Goal: Information Seeking & Learning: Learn about a topic

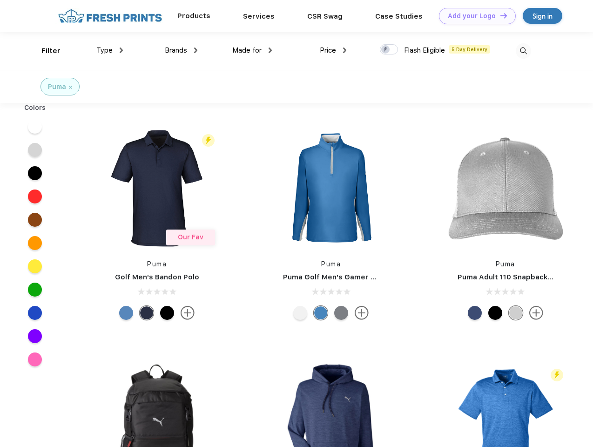
scroll to position [0, 0]
click at [474, 16] on link "Add your Logo Design Tool" at bounding box center [477, 16] width 77 height 16
click at [0, 0] on div "Design Tool" at bounding box center [0, 0] width 0 height 0
click at [499, 15] on link "Add your Logo Design Tool" at bounding box center [477, 16] width 77 height 16
click at [45, 51] on div "Filter" at bounding box center [50, 51] width 19 height 11
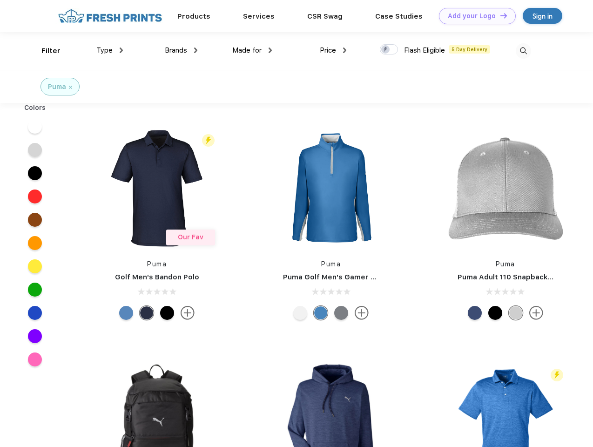
click at [110, 50] on span "Type" at bounding box center [104, 50] width 16 height 8
click at [181, 50] on span "Brands" at bounding box center [176, 50] width 22 height 8
click at [252, 50] on span "Made for" at bounding box center [246, 50] width 29 height 8
click at [333, 50] on span "Price" at bounding box center [328, 50] width 16 height 8
click at [389, 50] on div at bounding box center [389, 49] width 18 height 10
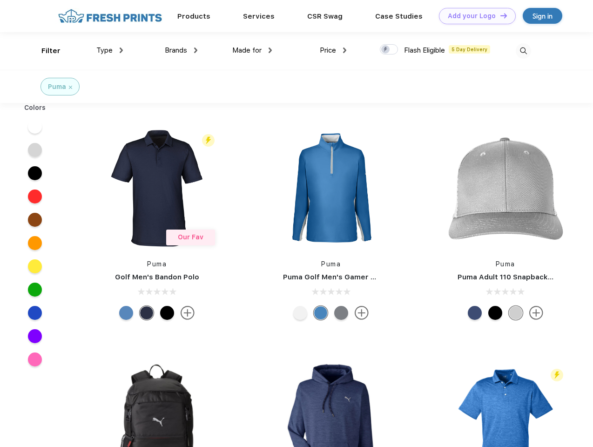
click at [386, 50] on input "checkbox" at bounding box center [383, 47] width 6 height 6
click at [523, 51] on img at bounding box center [522, 50] width 15 height 15
